Goal: Communication & Community: Answer question/provide support

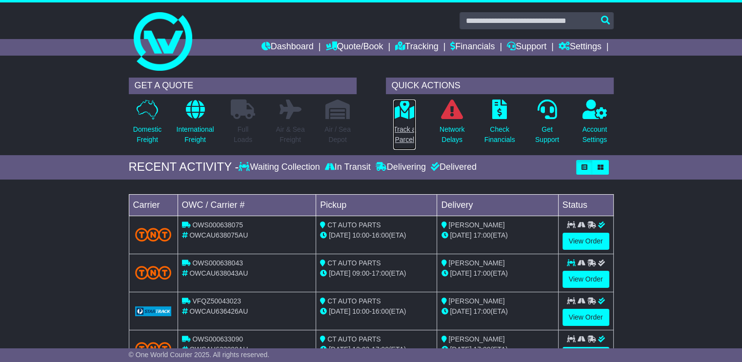
click at [399, 132] on p "Track a Parcel" at bounding box center [404, 134] width 22 height 20
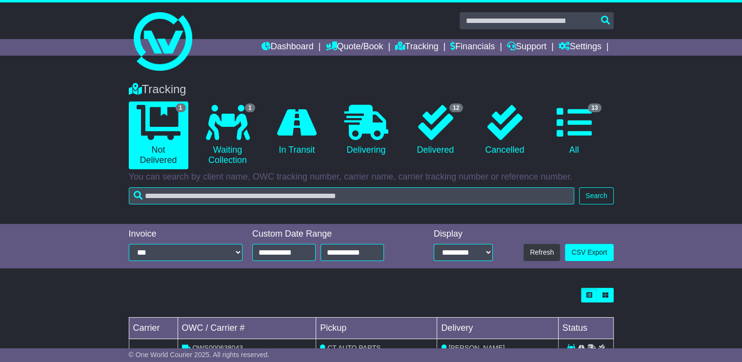
scroll to position [49, 0]
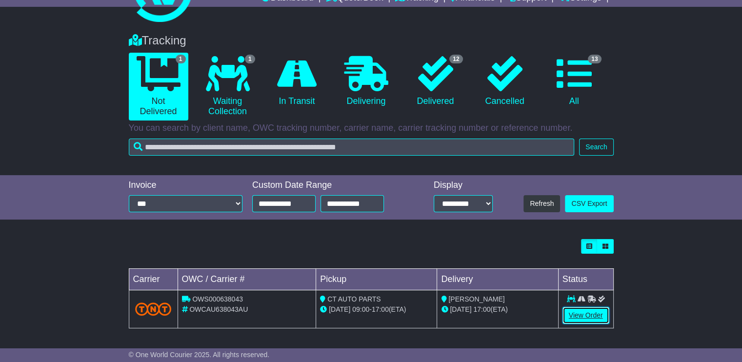
click at [579, 313] on link "View Order" at bounding box center [586, 315] width 47 height 17
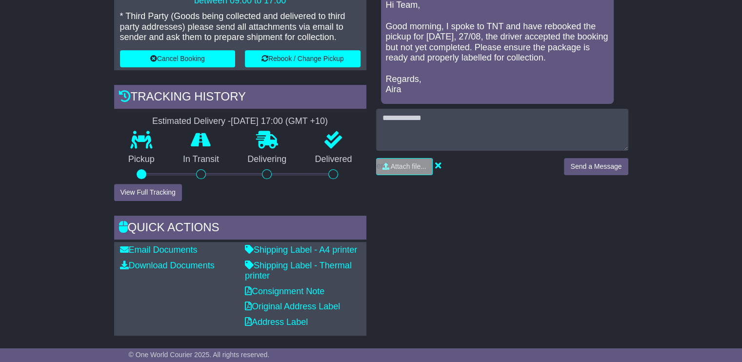
scroll to position [183, 0]
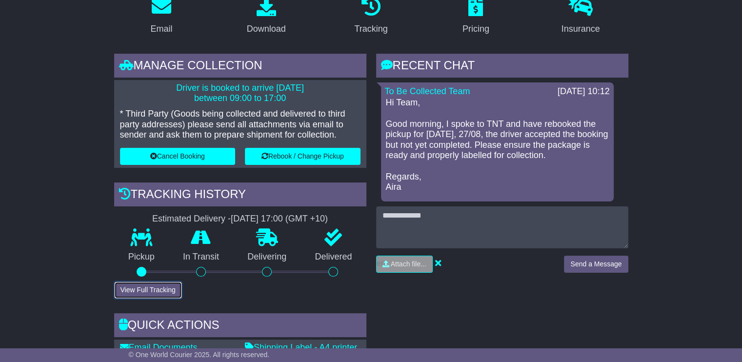
click at [162, 288] on button "View Full Tracking" at bounding box center [148, 290] width 68 height 17
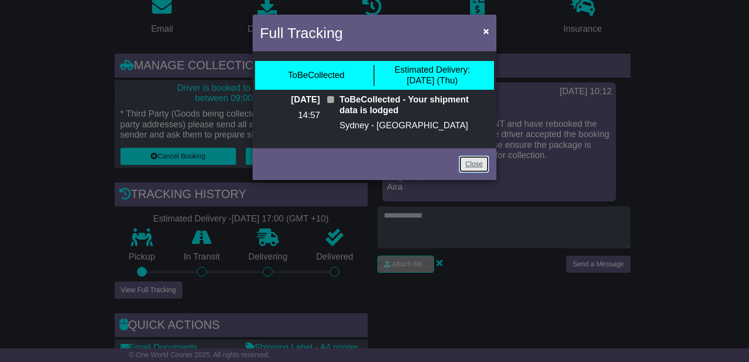
click at [475, 161] on link "Close" at bounding box center [474, 164] width 30 height 17
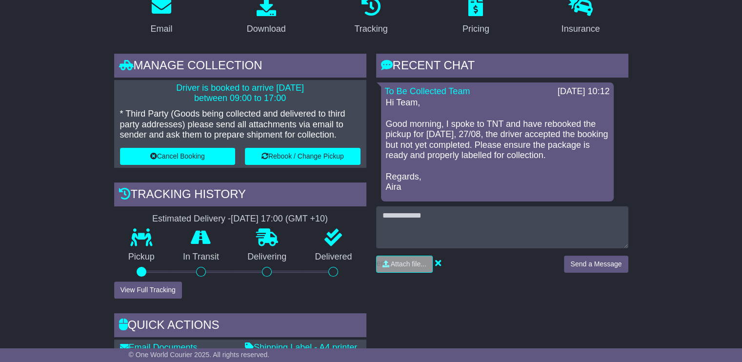
click at [481, 137] on p "Hi Team, Good morning, I spoke to TNT and have rebooked the pickup for [DATE], …" at bounding box center [497, 145] width 223 height 95
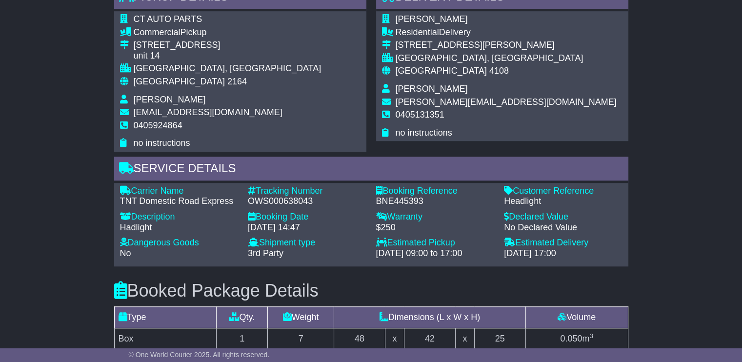
scroll to position [574, 0]
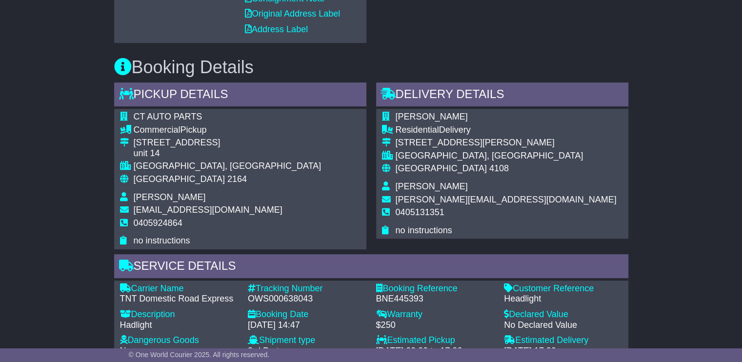
drag, startPoint x: 413, startPoint y: 117, endPoint x: 404, endPoint y: 117, distance: 9.3
click at [404, 117] on td "[PERSON_NAME]" at bounding box center [506, 118] width 221 height 13
click at [433, 119] on span "[PERSON_NAME]" at bounding box center [432, 117] width 72 height 10
click at [456, 114] on td "[PERSON_NAME]" at bounding box center [506, 118] width 221 height 13
drag, startPoint x: 400, startPoint y: 115, endPoint x: 455, endPoint y: 120, distance: 54.8
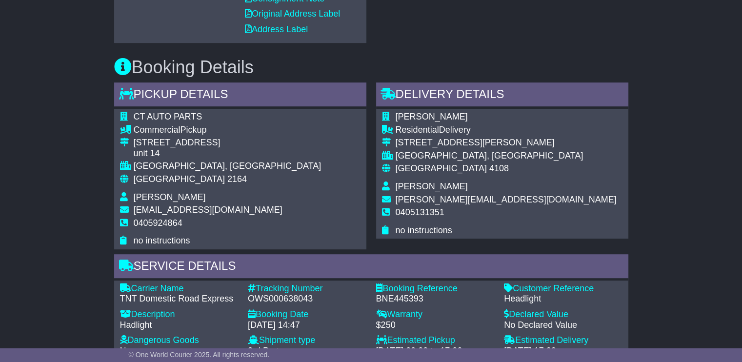
click at [455, 120] on td "[PERSON_NAME]" at bounding box center [506, 118] width 221 height 13
copy span "[PERSON_NAME]"
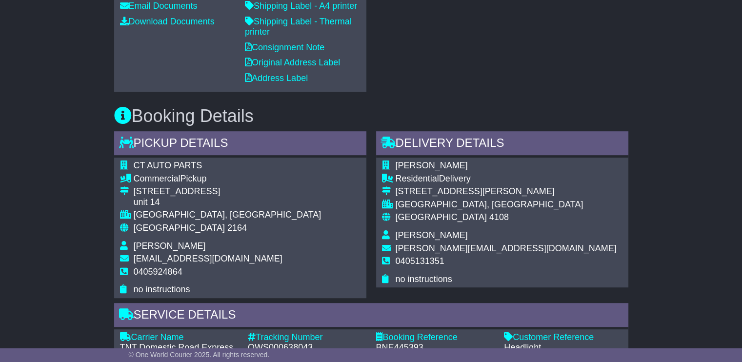
scroll to position [379, 0]
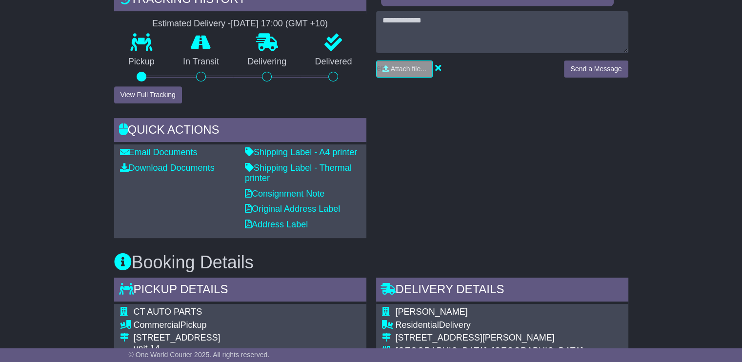
click at [484, 144] on div "RECENT CHAT Loading... No messages To Be Collected Team [DATE] 10:12 Hi Team, G…" at bounding box center [502, 49] width 262 height 380
click at [170, 98] on button "View Full Tracking" at bounding box center [148, 94] width 68 height 17
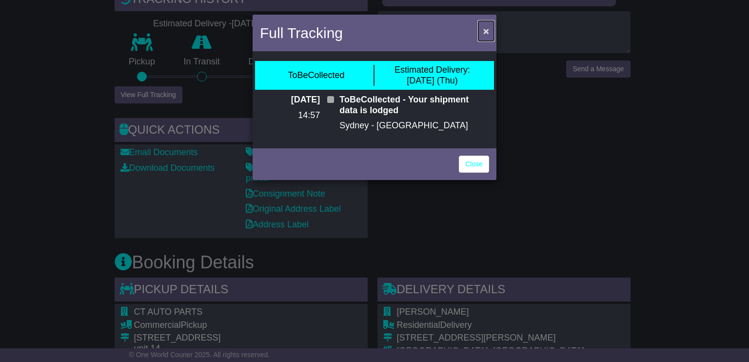
click at [484, 31] on span "×" at bounding box center [486, 30] width 6 height 11
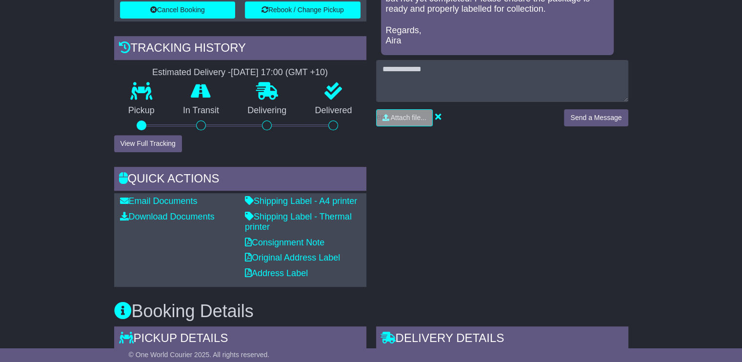
scroll to position [135, 0]
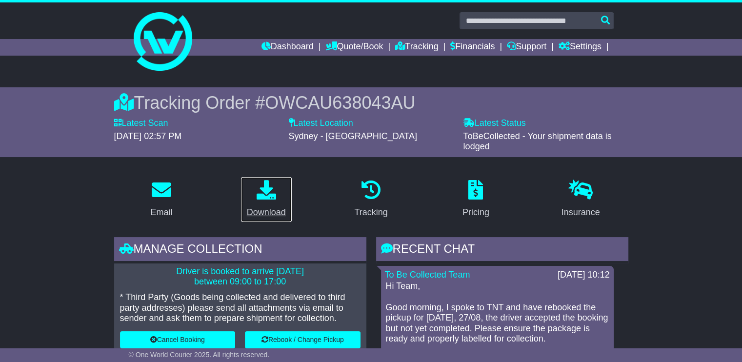
click at [263, 212] on div "Download" at bounding box center [266, 212] width 39 height 13
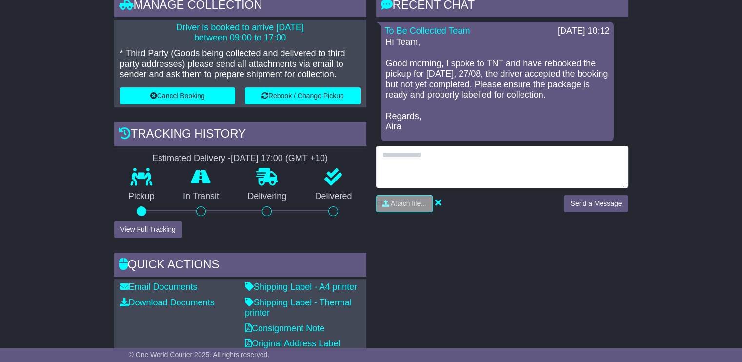
click at [500, 167] on textarea at bounding box center [502, 167] width 252 height 42
drag, startPoint x: 524, startPoint y: 174, endPoint x: 542, endPoint y: 179, distance: 18.4
click at [539, 177] on textarea "**********" at bounding box center [502, 167] width 252 height 42
click at [538, 173] on textarea "**********" at bounding box center [502, 167] width 252 height 42
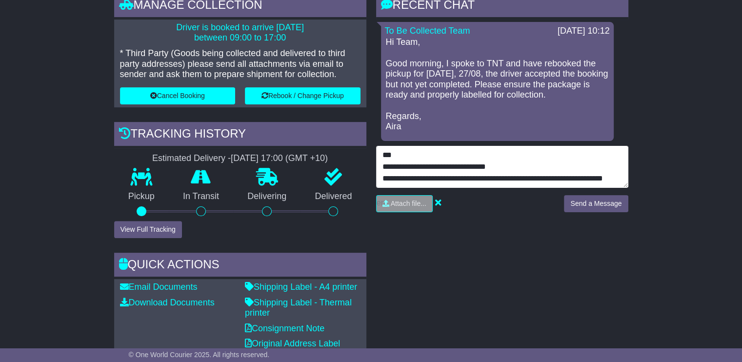
scroll to position [8, 0]
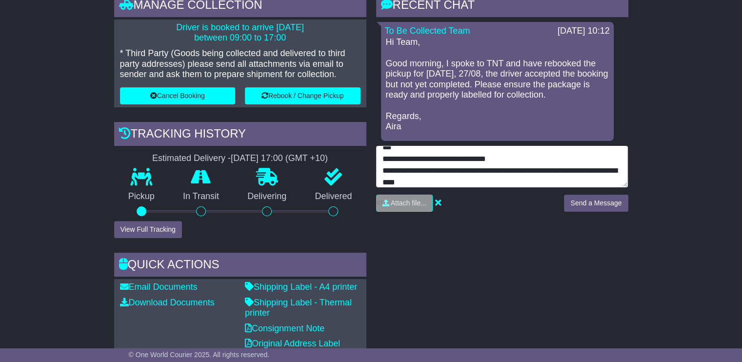
type textarea "**********"
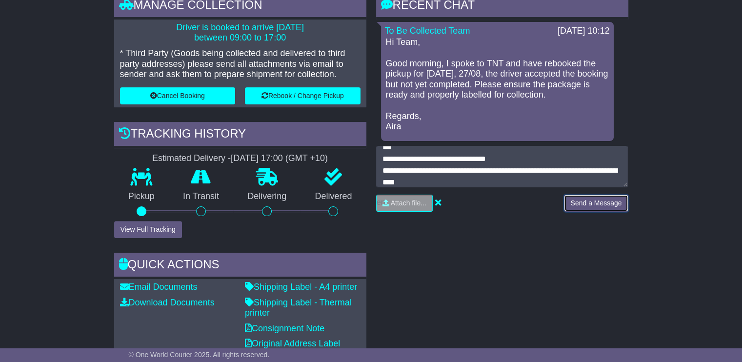
click at [600, 201] on button "Send a Message" at bounding box center [596, 203] width 64 height 17
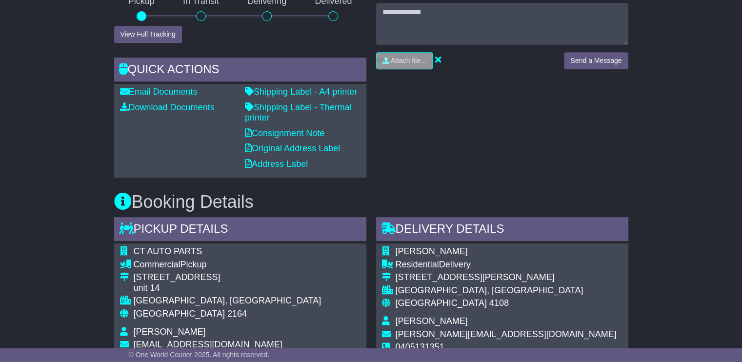
scroll to position [146, 0]
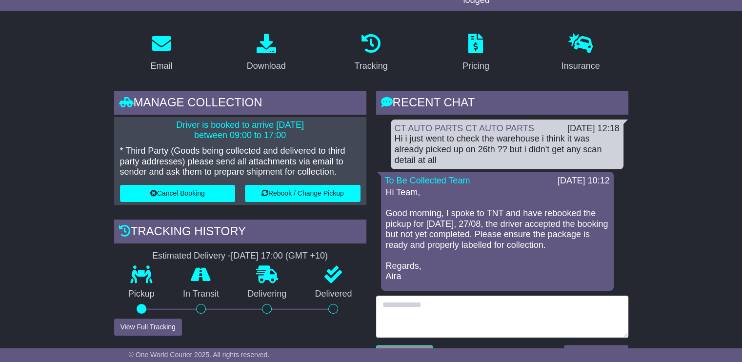
click at [471, 314] on textarea at bounding box center [502, 317] width 252 height 42
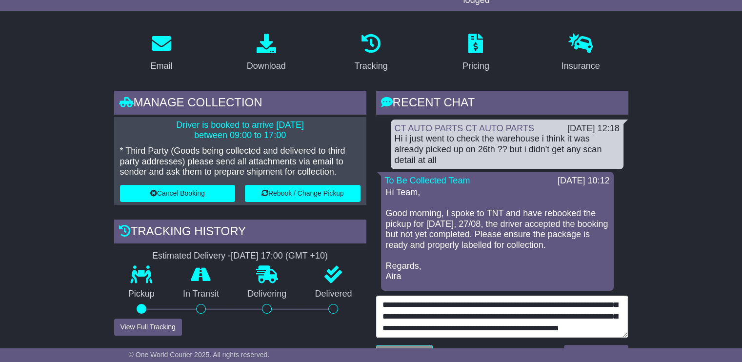
scroll to position [390, 0]
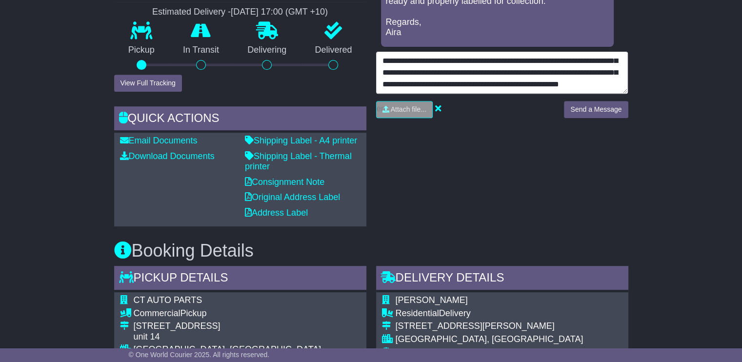
type textarea "**********"
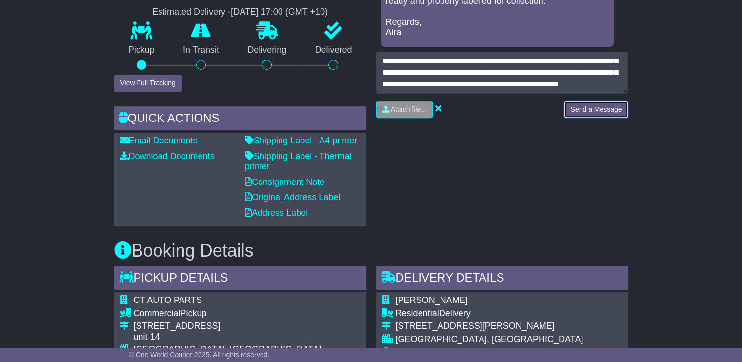
click at [598, 109] on button "Send a Message" at bounding box center [596, 109] width 64 height 17
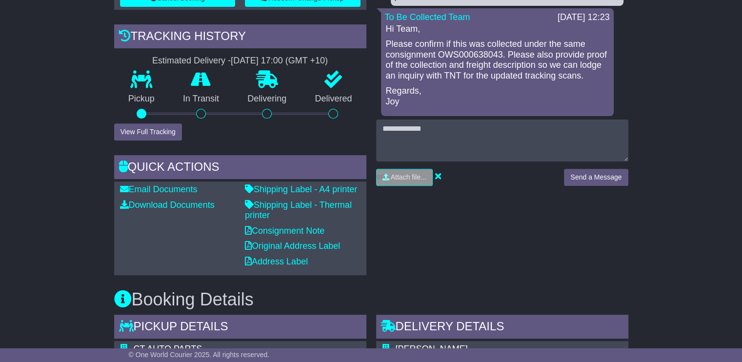
scroll to position [293, 0]
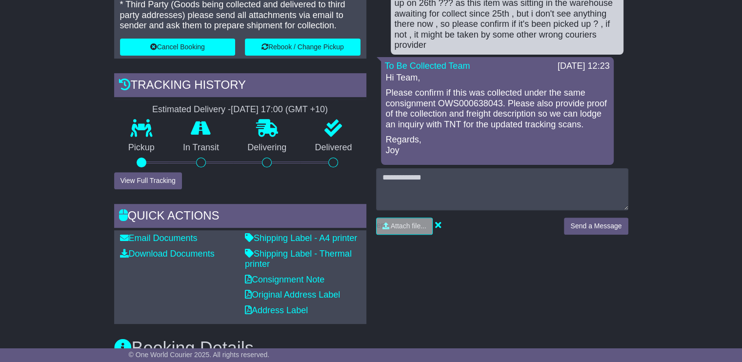
click at [450, 130] on p "Please confirm if this was collected under the same consignment OWS000638043. P…" at bounding box center [497, 109] width 223 height 42
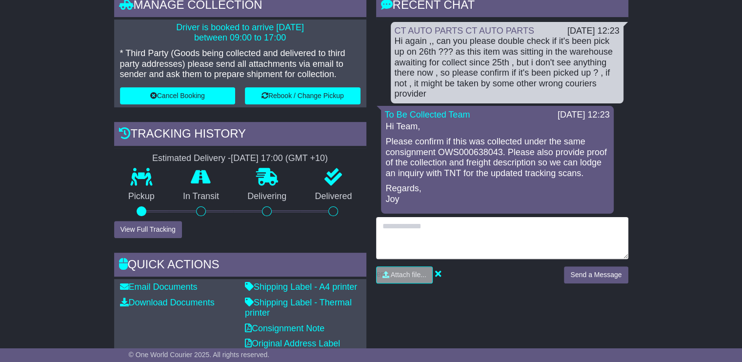
click at [468, 240] on textarea at bounding box center [502, 238] width 252 height 42
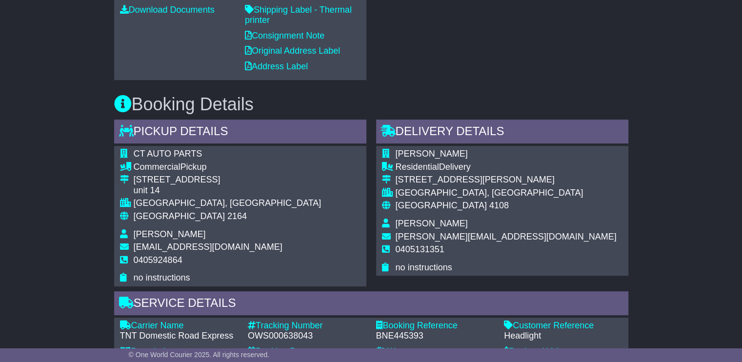
scroll to position [293, 0]
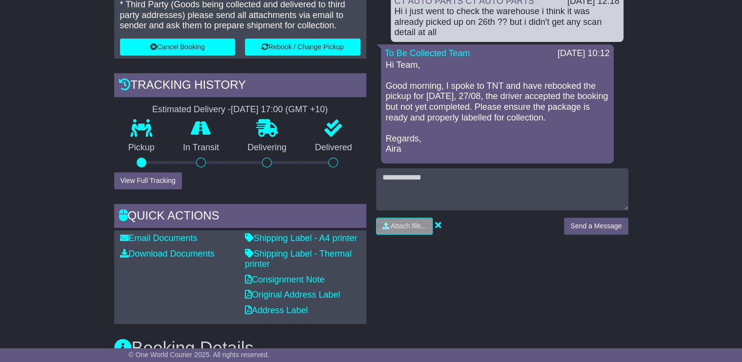
drag, startPoint x: 545, startPoint y: 116, endPoint x: 543, endPoint y: 122, distance: 7.4
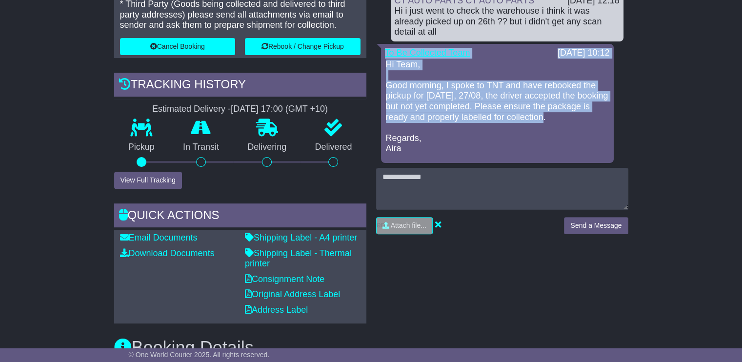
drag, startPoint x: 563, startPoint y: 118, endPoint x: 386, endPoint y: 52, distance: 188.0
click at [386, 52] on div "To Be Collected Team [DATE] 10:12 Hi Team, Good morning, I spoke to TNT and hav…" at bounding box center [497, 103] width 233 height 119
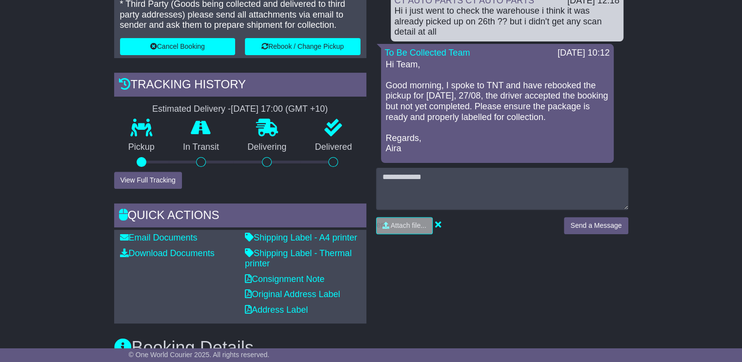
click at [459, 137] on p "Hi Team, Good morning, I spoke to TNT and have rebooked the pickup for [DATE], …" at bounding box center [497, 107] width 223 height 95
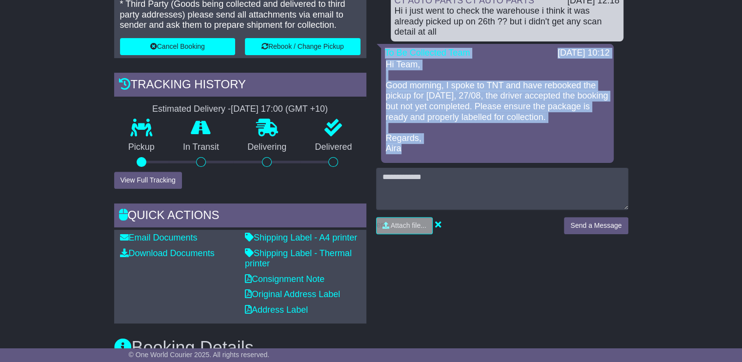
drag, startPoint x: 437, startPoint y: 153, endPoint x: 383, endPoint y: 46, distance: 119.8
click at [383, 46] on div "To Be Collected Team [DATE] 10:12 Hi Team, Good morning, I spoke to TNT and hav…" at bounding box center [497, 103] width 233 height 119
click at [599, 114] on p "Hi Team, Good morning, I spoke to TNT and have rebooked the pickup for [DATE], …" at bounding box center [497, 107] width 223 height 95
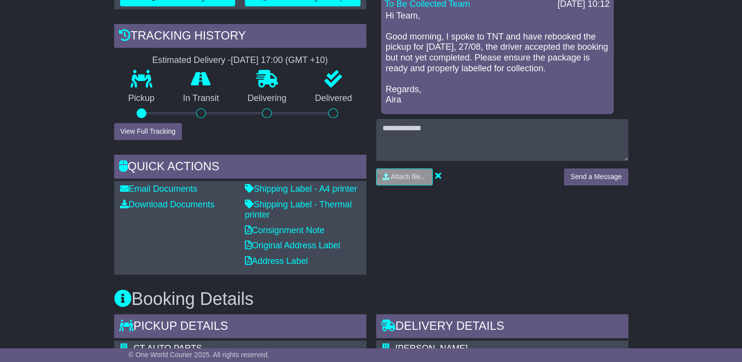
scroll to position [196, 0]
